Goal: Complete application form

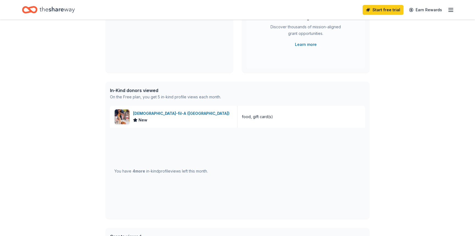
scroll to position [91, 0]
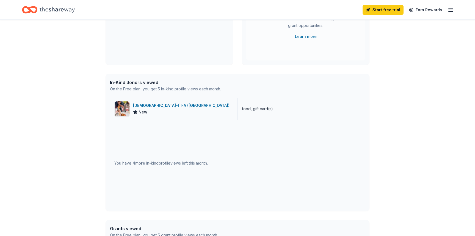
click at [164, 105] on div "[DEMOGRAPHIC_DATA]-fil-A ([GEOGRAPHIC_DATA])" at bounding box center [182, 105] width 99 height 7
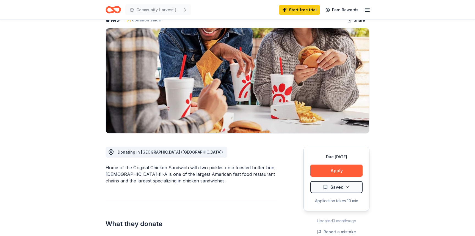
scroll to position [49, 0]
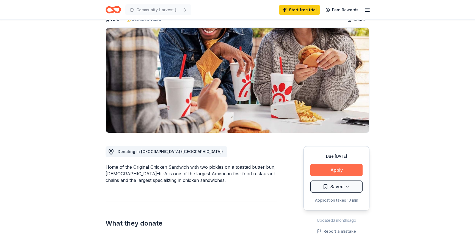
click at [322, 164] on button "Apply" at bounding box center [336, 170] width 52 height 12
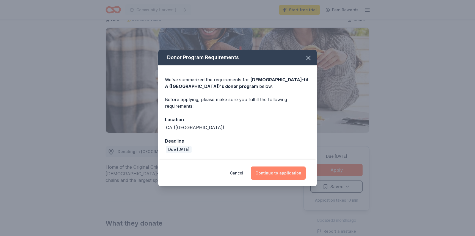
click at [272, 176] on button "Continue to application" at bounding box center [278, 172] width 55 height 13
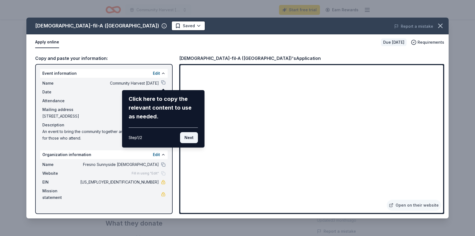
click at [191, 133] on button "Next" at bounding box center [189, 137] width 18 height 11
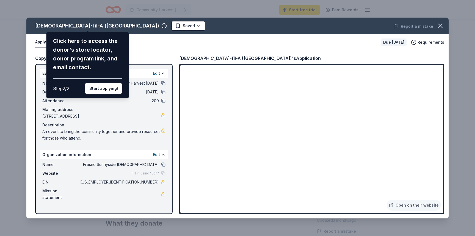
click at [315, 168] on div "[DEMOGRAPHIC_DATA]-fil-A ([GEOGRAPHIC_DATA]) Click here to access the donor's s…" at bounding box center [237, 118] width 422 height 201
click at [308, 166] on div "[DEMOGRAPHIC_DATA]-fil-A ([GEOGRAPHIC_DATA]) Click here to access the donor's s…" at bounding box center [237, 118] width 422 height 201
click at [296, 127] on div "[DEMOGRAPHIC_DATA]-fil-A ([GEOGRAPHIC_DATA]) Click here to access the donor's s…" at bounding box center [237, 118] width 422 height 201
click at [382, 96] on div "[DEMOGRAPHIC_DATA]-fil-A ([GEOGRAPHIC_DATA]) Click here to access the donor's s…" at bounding box center [237, 118] width 422 height 201
click at [306, 151] on div "[DEMOGRAPHIC_DATA]-fil-A ([GEOGRAPHIC_DATA]) Click here to access the donor's s…" at bounding box center [237, 118] width 422 height 201
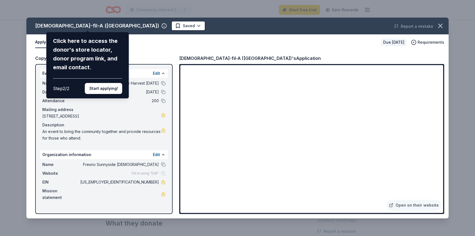
click at [230, 150] on div "[DEMOGRAPHIC_DATA]-fil-A ([GEOGRAPHIC_DATA]) Click here to access the donor's s…" at bounding box center [237, 118] width 422 height 201
click at [222, 175] on div "[DEMOGRAPHIC_DATA]-fil-A ([GEOGRAPHIC_DATA]) Click here to access the donor's s…" at bounding box center [237, 118] width 422 height 201
click at [233, 150] on div "[DEMOGRAPHIC_DATA]-fil-A ([GEOGRAPHIC_DATA]) Click here to access the donor's s…" at bounding box center [237, 118] width 422 height 201
click at [419, 88] on div "[DEMOGRAPHIC_DATA]-fil-A ([GEOGRAPHIC_DATA]) Click here to access the donor's s…" at bounding box center [237, 118] width 422 height 201
click at [104, 83] on button "Start applying!" at bounding box center [103, 88] width 37 height 11
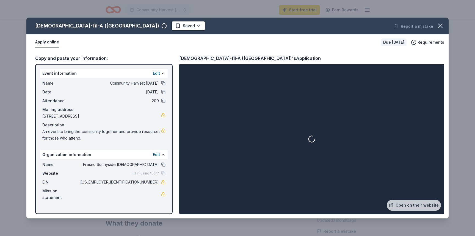
click at [201, 150] on div at bounding box center [311, 139] width 263 height 148
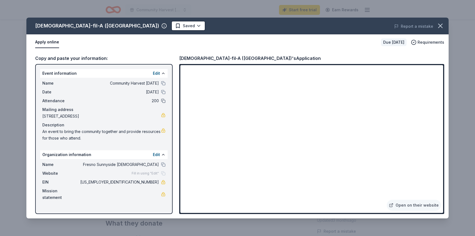
click at [163, 100] on button at bounding box center [163, 101] width 4 height 4
click at [157, 73] on button "Edit" at bounding box center [156, 73] width 7 height 7
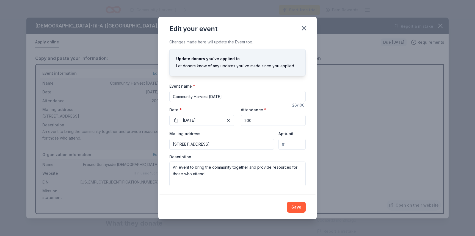
click at [246, 121] on input "200" at bounding box center [273, 120] width 65 height 11
type input "300"
click at [298, 206] on button "Save" at bounding box center [296, 207] width 19 height 11
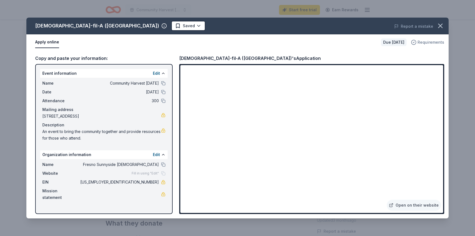
click at [429, 41] on span "Requirements" at bounding box center [430, 42] width 27 height 7
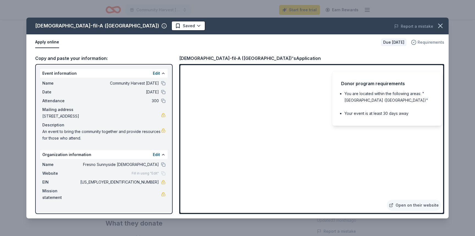
click at [432, 43] on span "Requirements" at bounding box center [430, 42] width 27 height 7
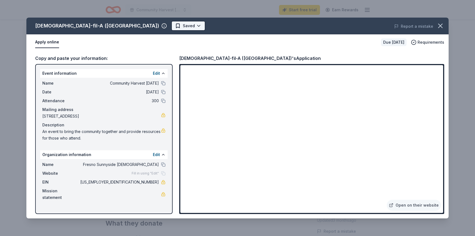
click at [121, 25] on html "Community Harvest [DATE] Start free trial Earn Rewards Due [DATE] Share [DEMOGR…" at bounding box center [237, 69] width 475 height 236
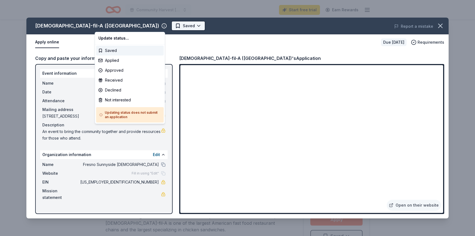
scroll to position [0, 0]
